Goal: Task Accomplishment & Management: Use online tool/utility

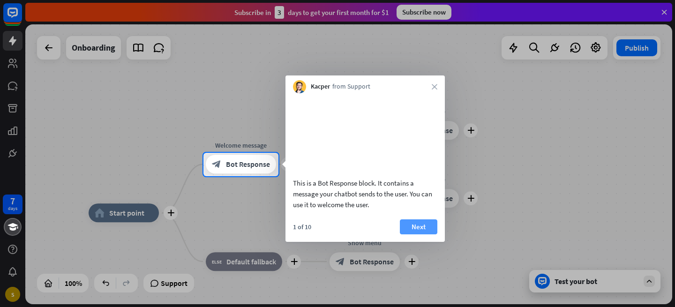
click at [416, 234] on button "Next" at bounding box center [418, 226] width 37 height 15
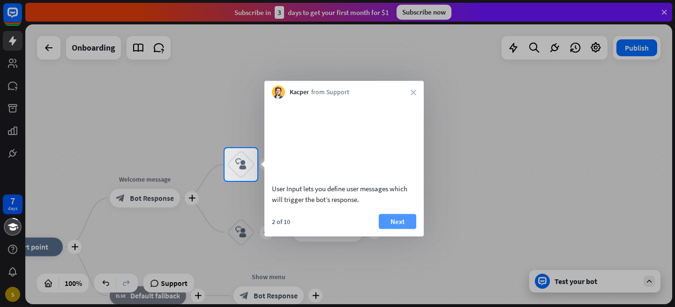
click at [397, 229] on button "Next" at bounding box center [396, 221] width 37 height 15
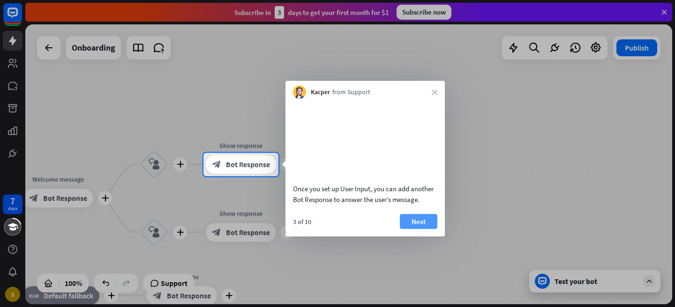
click at [408, 229] on button "Next" at bounding box center [418, 221] width 37 height 15
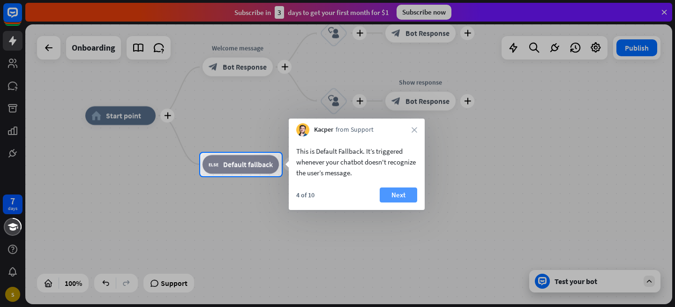
click at [392, 191] on button "Next" at bounding box center [397, 194] width 37 height 15
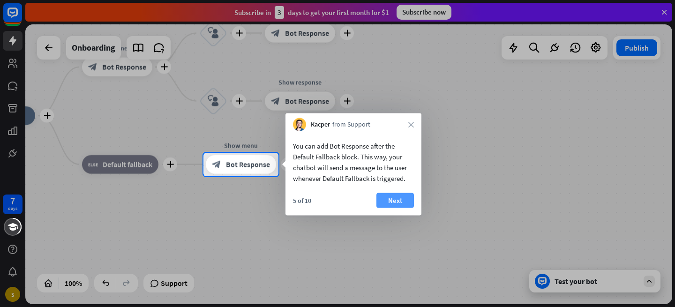
click at [392, 201] on button "Next" at bounding box center [394, 200] width 37 height 15
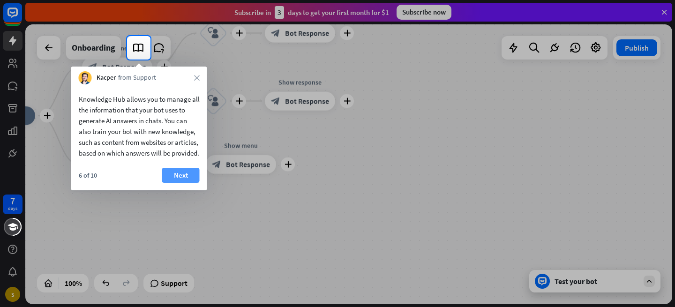
click at [184, 183] on button "Next" at bounding box center [180, 175] width 37 height 15
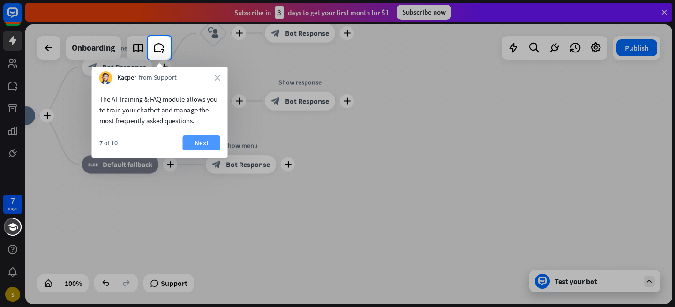
click at [198, 141] on button "Next" at bounding box center [201, 142] width 37 height 15
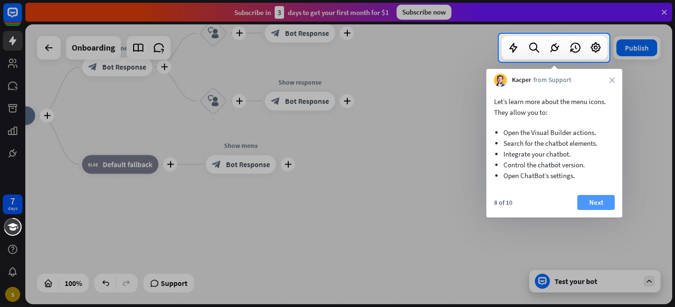
click at [592, 202] on button "Next" at bounding box center [595, 202] width 37 height 15
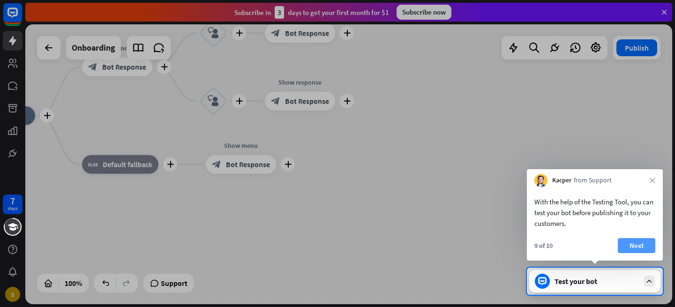
click at [634, 246] on button "Next" at bounding box center [635, 245] width 37 height 15
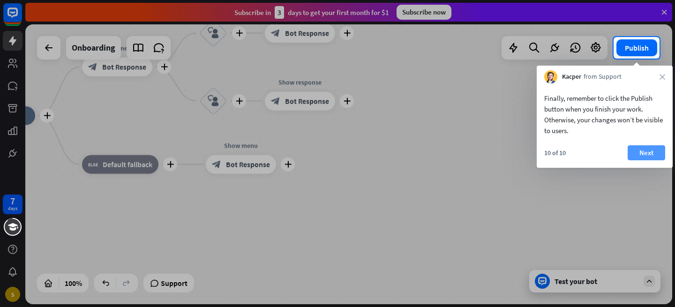
click at [642, 154] on button "Next" at bounding box center [645, 152] width 37 height 15
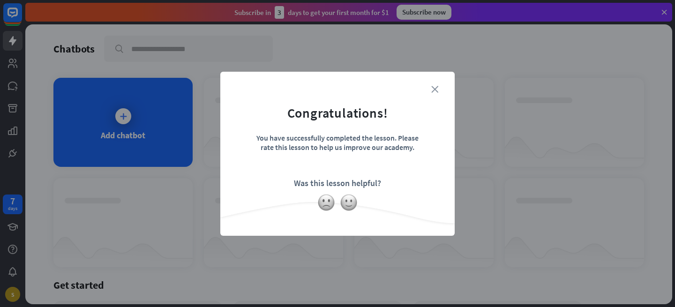
click at [436, 88] on icon "close" at bounding box center [434, 89] width 7 height 7
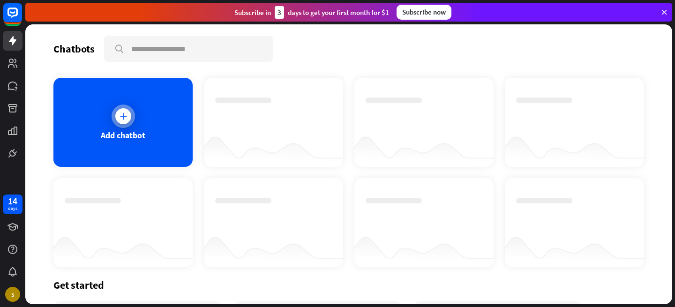
click at [131, 146] on div "Add chatbot" at bounding box center [122, 122] width 139 height 89
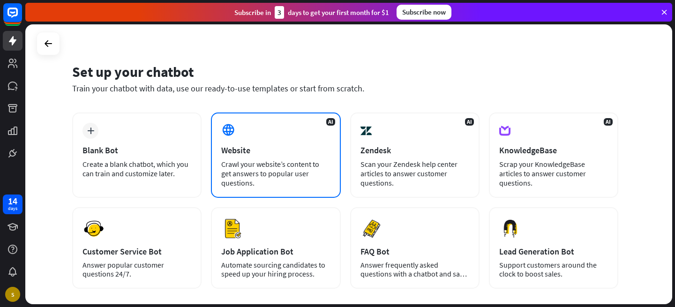
scroll to position [12, 0]
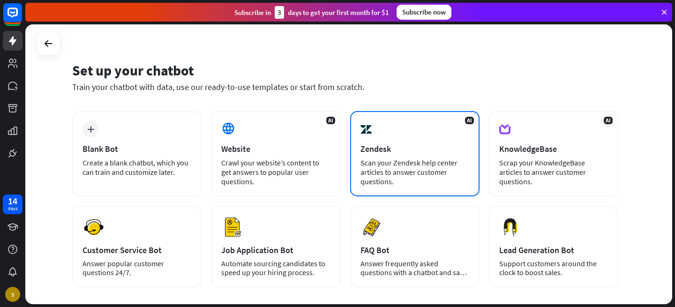
click at [400, 144] on div "Zendesk" at bounding box center [414, 148] width 109 height 11
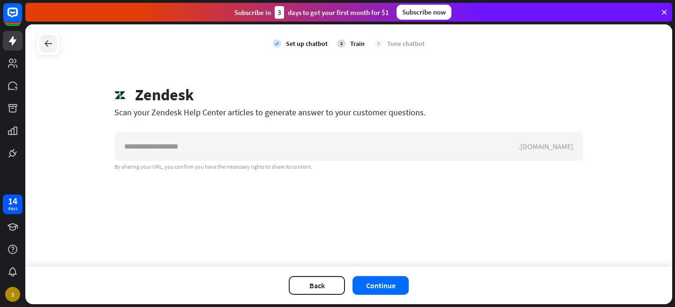
click at [51, 38] on icon at bounding box center [48, 43] width 11 height 11
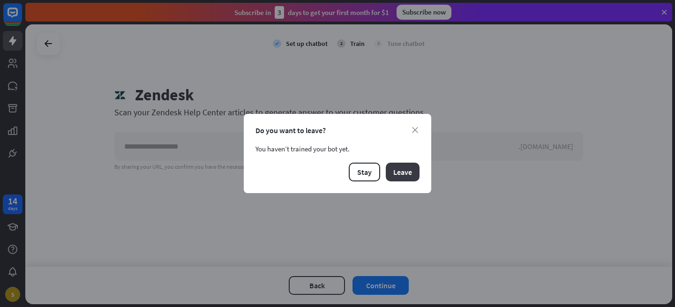
click at [400, 174] on button "Leave" at bounding box center [403, 172] width 34 height 19
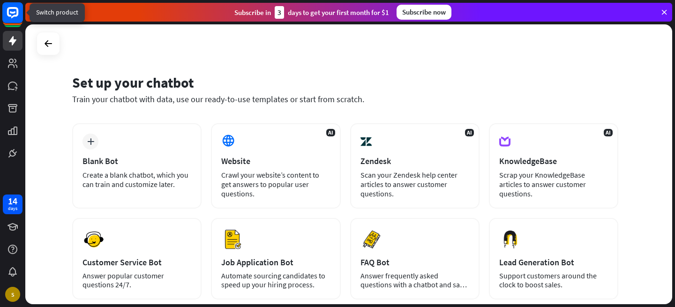
click at [16, 15] on icon at bounding box center [12, 12] width 11 height 11
